Goal: Task Accomplishment & Management: Complete application form

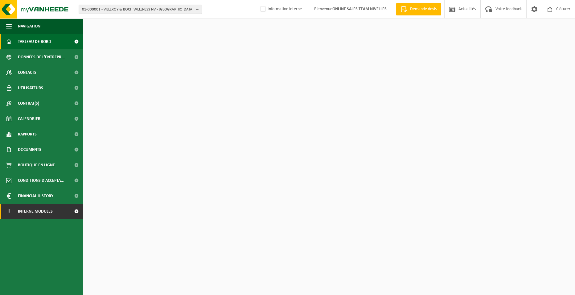
click at [28, 212] on span "Interne modules" at bounding box center [35, 210] width 35 height 15
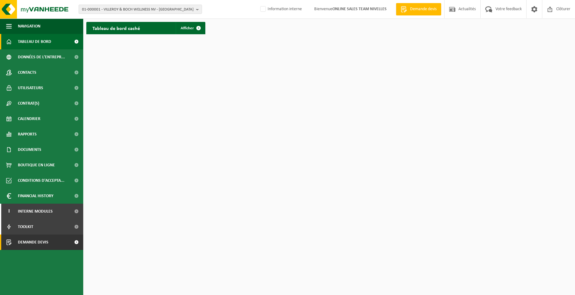
click at [32, 243] on span "Demande devis" at bounding box center [33, 241] width 31 height 15
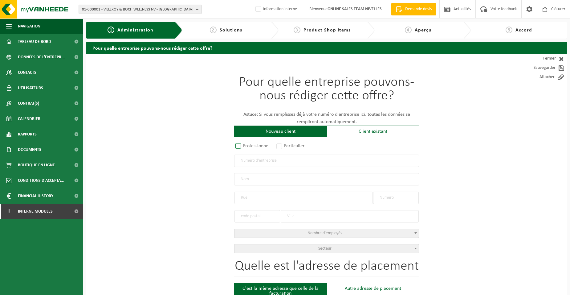
click at [247, 146] on label "Professionnel" at bounding box center [252, 145] width 37 height 9
click at [247, 146] on input "Professionnel" at bounding box center [246, 146] width 4 height 4
radio input "true"
click at [255, 161] on input "text" at bounding box center [326, 160] width 185 height 12
click at [347, 126] on div "Client existant" at bounding box center [373, 131] width 92 height 12
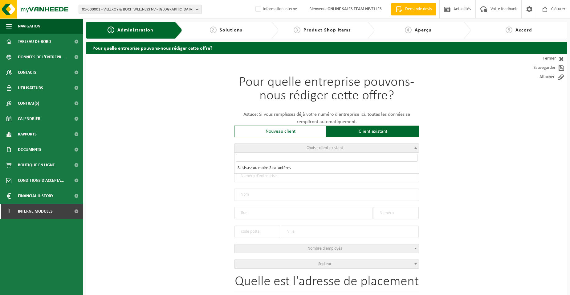
click at [268, 150] on span "Choisir client existant" at bounding box center [327, 148] width 184 height 9
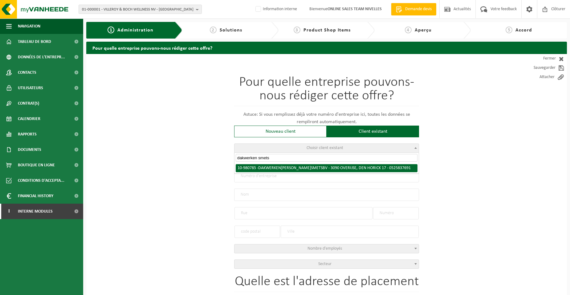
type input "dakwerken smets"
radio input "true"
type input "0525.837.691"
type input "DAKWERKEN [PERSON_NAME] BV"
type input "DEN HORICK"
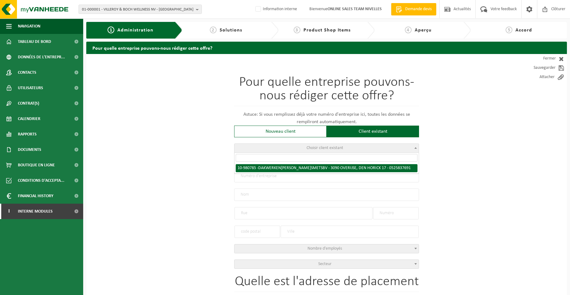
type input "17"
type input "3090"
type input "OVERIJSE"
select select "11"
type input "DAKWERKEN [PERSON_NAME] BV"
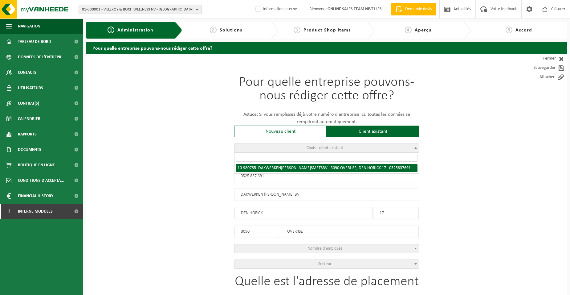
type input "DEN HORICK"
type input "17"
type input "3090"
type input "OVERIJSE"
select select "161525"
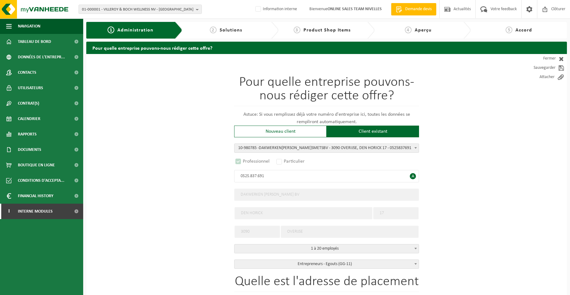
select select "D"
